Goal: Use online tool/utility: Utilize a website feature to perform a specific function

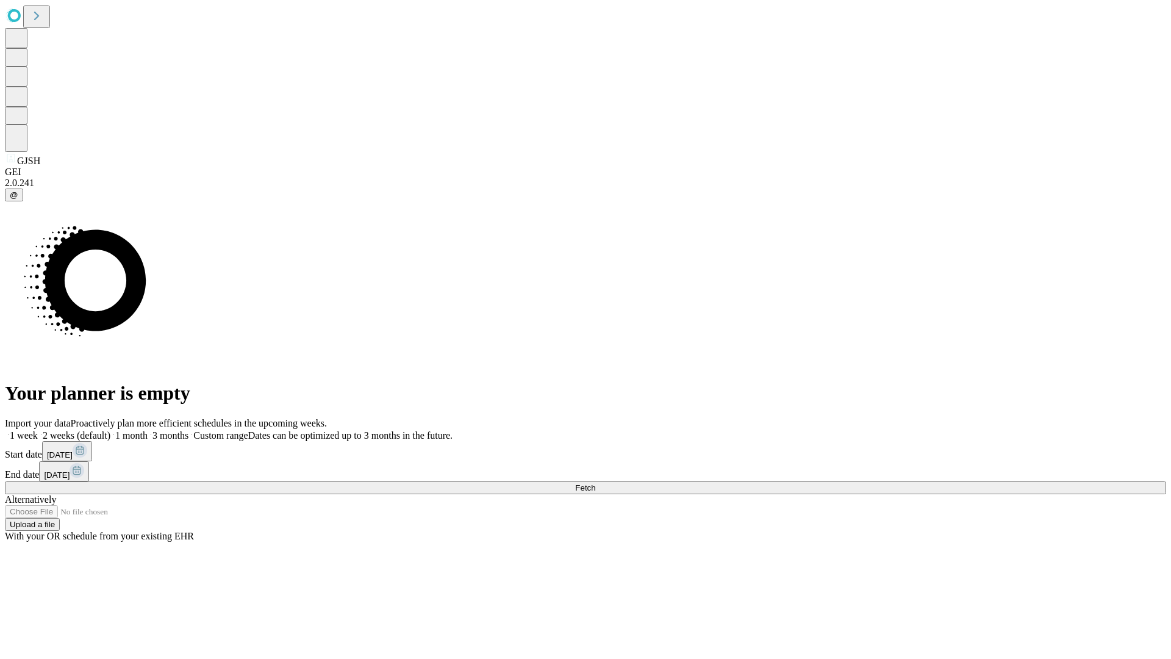
click at [595, 483] on span "Fetch" at bounding box center [585, 487] width 20 height 9
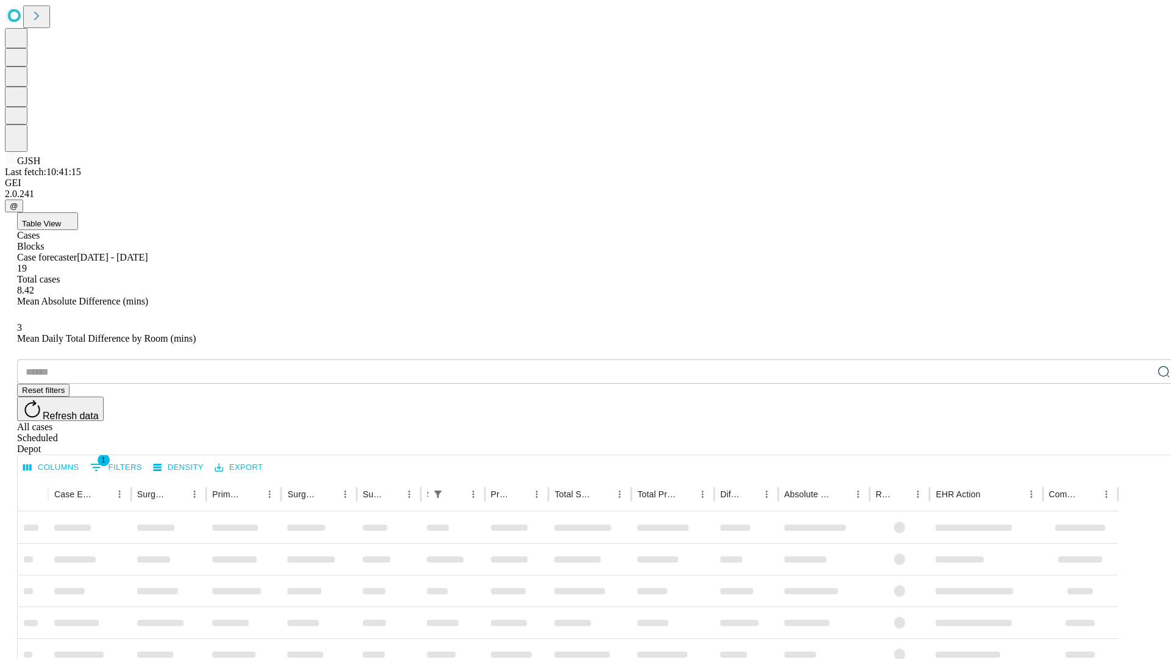
click at [61, 219] on span "Table View" at bounding box center [41, 223] width 39 height 9
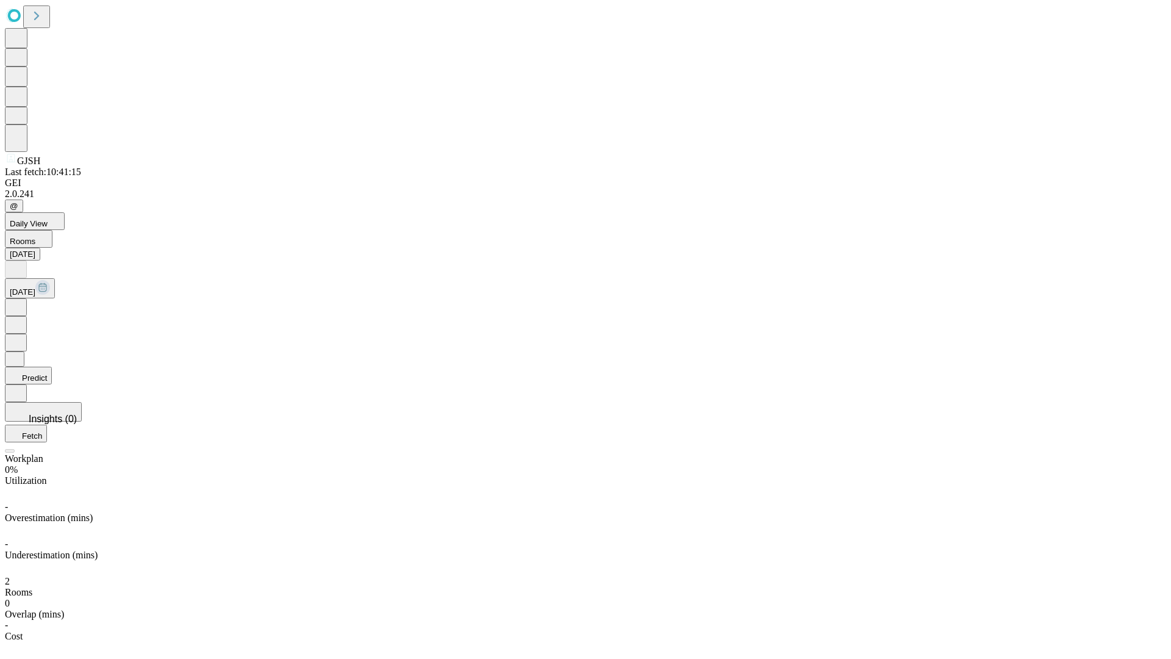
click at [52, 367] on button "Predict" at bounding box center [28, 376] width 47 height 18
